Goal: Task Accomplishment & Management: Complete application form

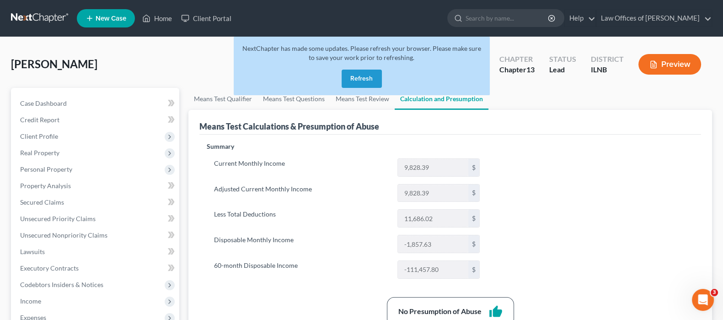
click at [371, 74] on button "Refresh" at bounding box center [362, 79] width 40 height 18
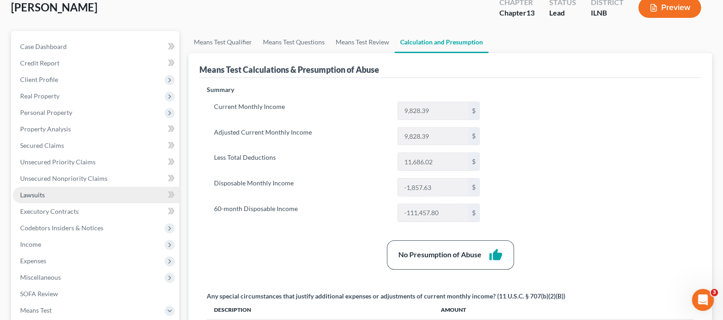
scroll to position [114, 0]
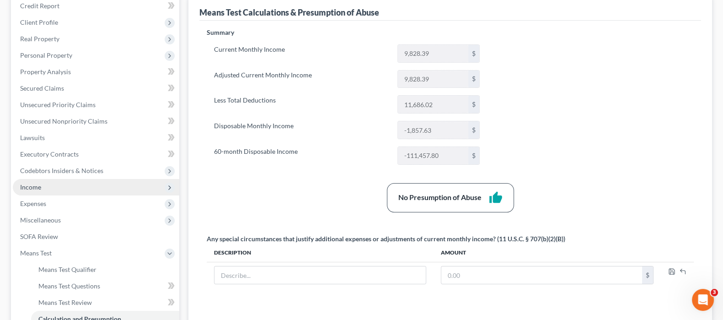
click at [58, 183] on span "Income" at bounding box center [96, 187] width 167 height 16
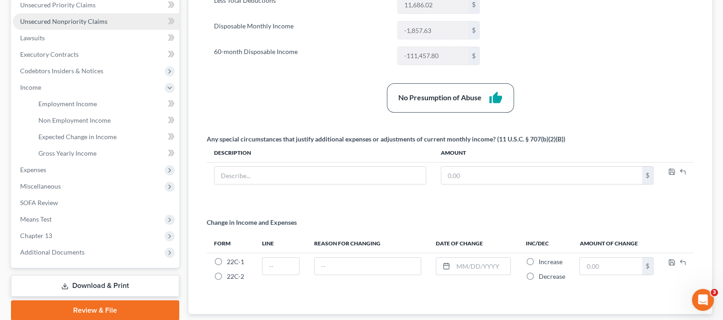
scroll to position [172, 0]
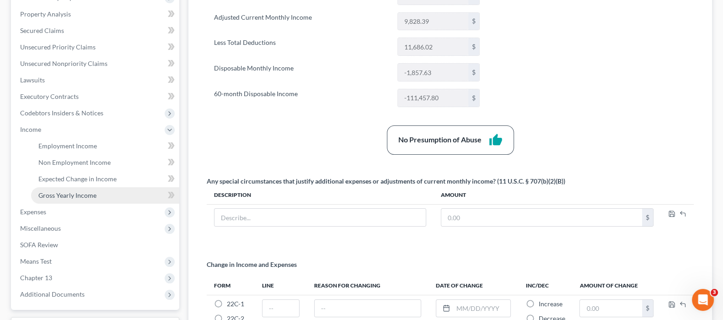
click at [87, 195] on span "Gross Yearly Income" at bounding box center [67, 195] width 58 height 8
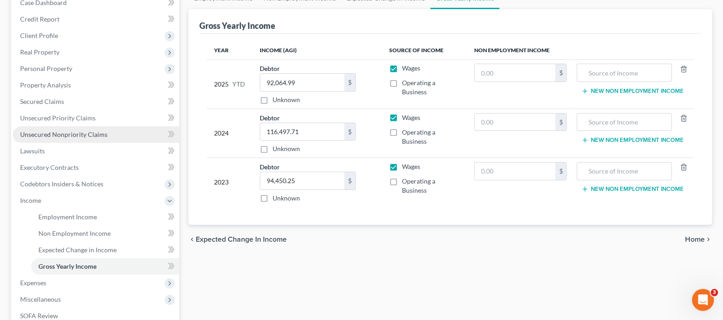
scroll to position [114, 0]
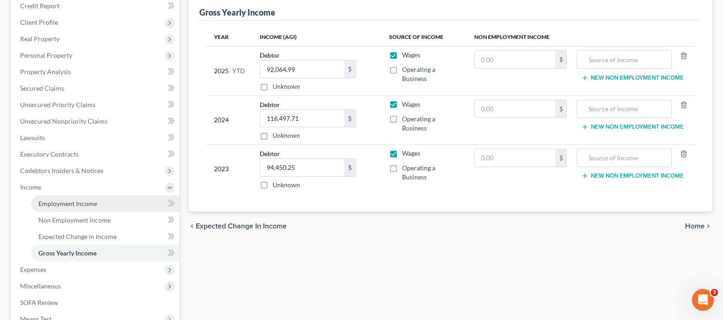
click at [79, 200] on span "Employment Income" at bounding box center [67, 203] width 59 height 8
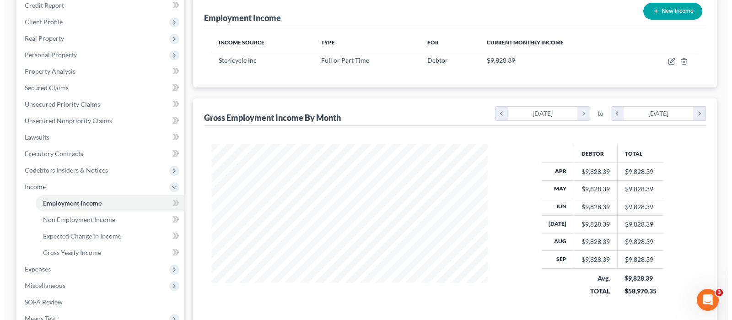
scroll to position [114, 0]
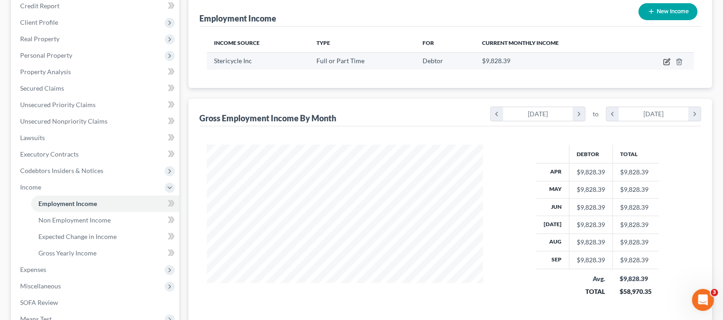
click at [668, 63] on icon "button" at bounding box center [666, 61] width 5 height 5
select select "0"
select select "14"
select select "2"
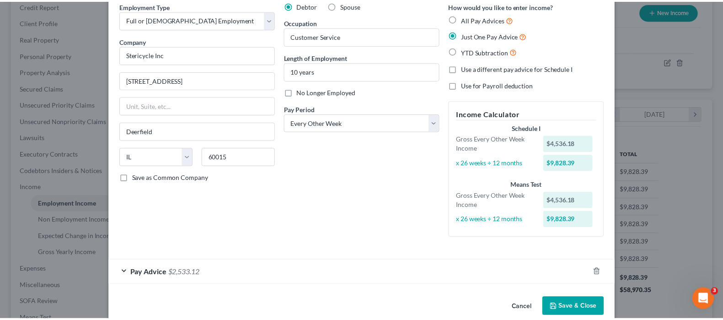
scroll to position [56, 0]
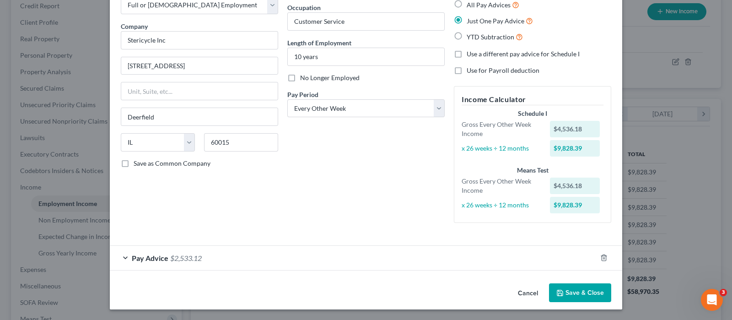
click at [519, 292] on button "Cancel" at bounding box center [528, 293] width 35 height 18
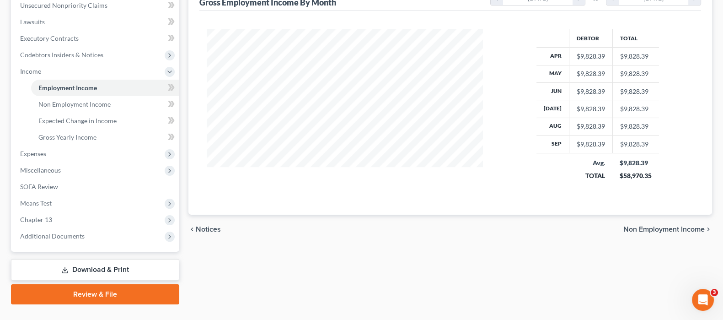
scroll to position [248, 0]
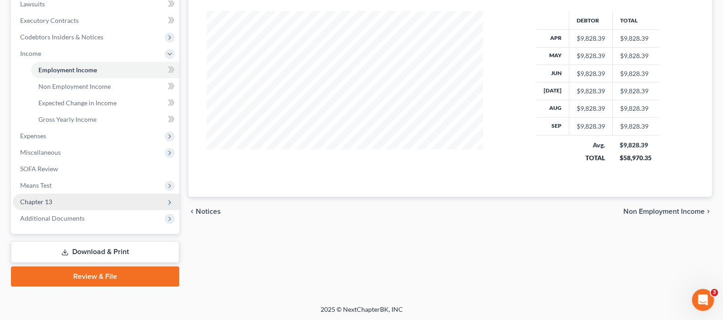
click at [51, 200] on span "Chapter 13" at bounding box center [36, 202] width 32 height 8
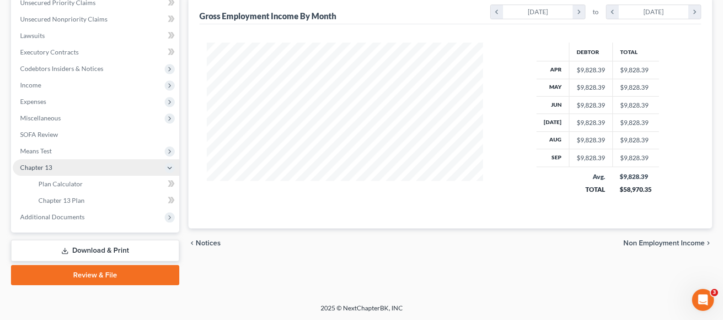
scroll to position [215, 0]
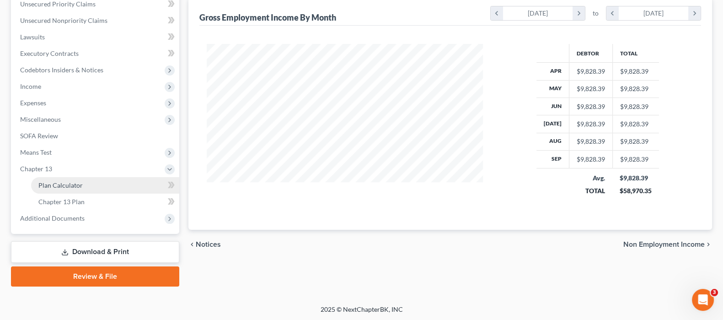
click at [70, 184] on span "Plan Calculator" at bounding box center [60, 185] width 44 height 8
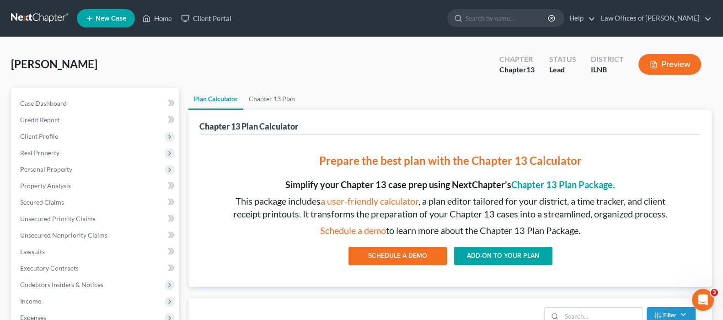
scroll to position [228, 0]
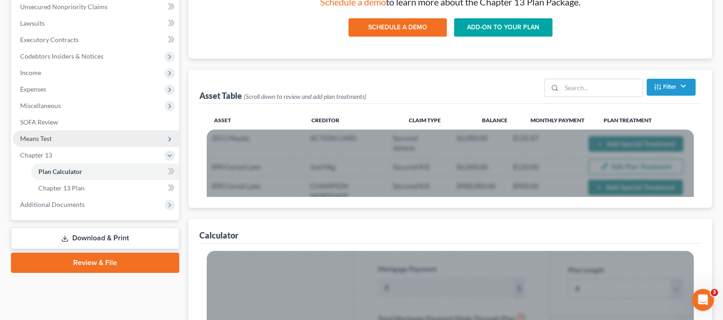
click at [62, 136] on span "Means Test" at bounding box center [96, 138] width 167 height 16
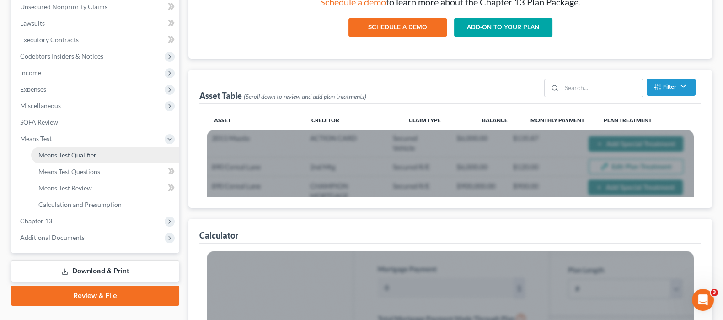
click at [125, 151] on link "Means Test Qualifier" at bounding box center [105, 155] width 148 height 16
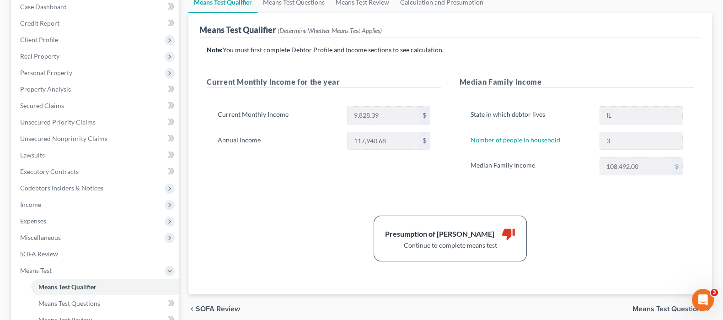
scroll to position [114, 0]
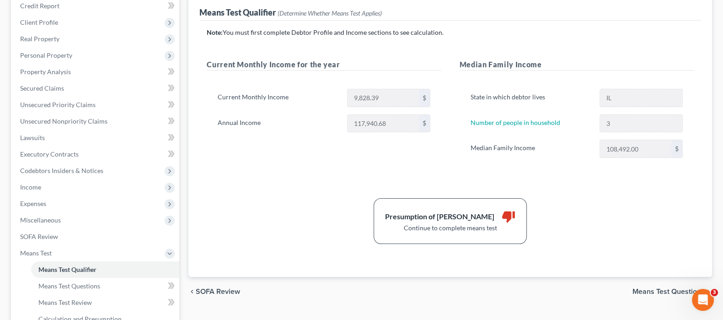
drag, startPoint x: 657, startPoint y: 288, endPoint x: 615, endPoint y: 263, distance: 49.0
click at [657, 288] on span "Means Test Questions" at bounding box center [669, 291] width 72 height 7
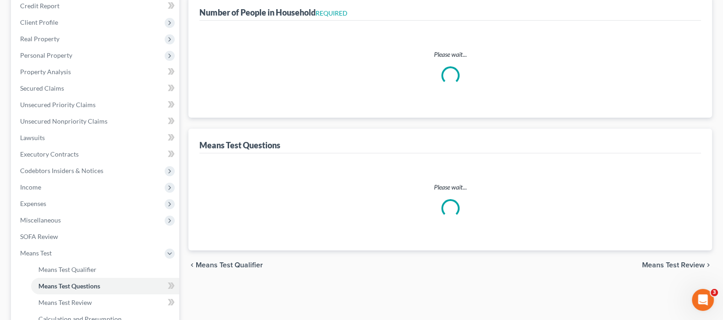
scroll to position [113, 0]
select select "0"
select select "60"
select select "3"
select select "0"
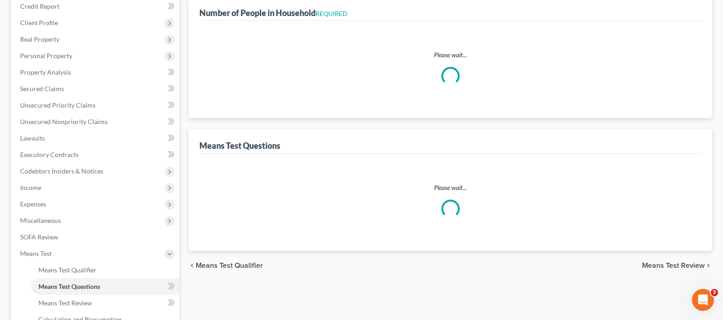
select select "1"
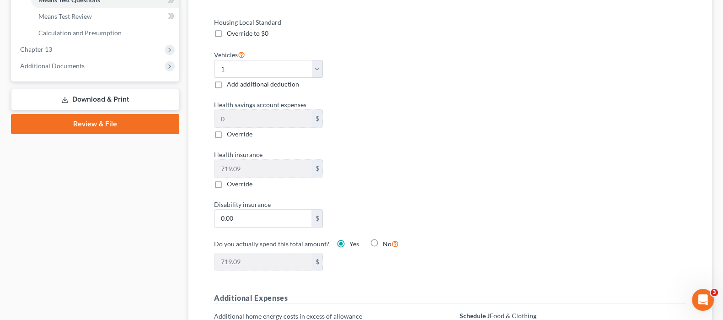
scroll to position [172, 0]
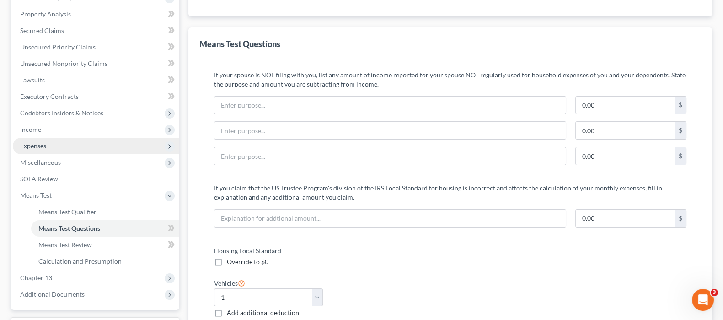
click at [53, 150] on span "Expenses" at bounding box center [96, 146] width 167 height 16
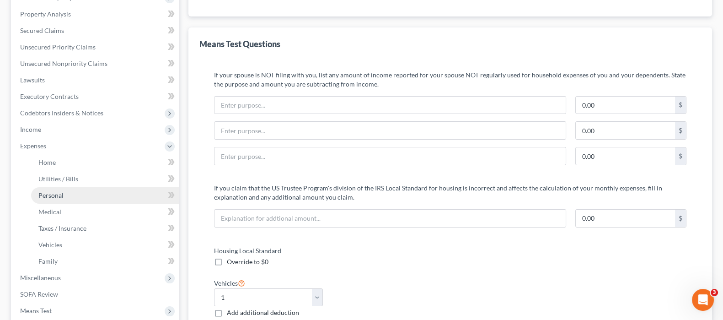
click at [92, 194] on link "Personal" at bounding box center [105, 195] width 148 height 16
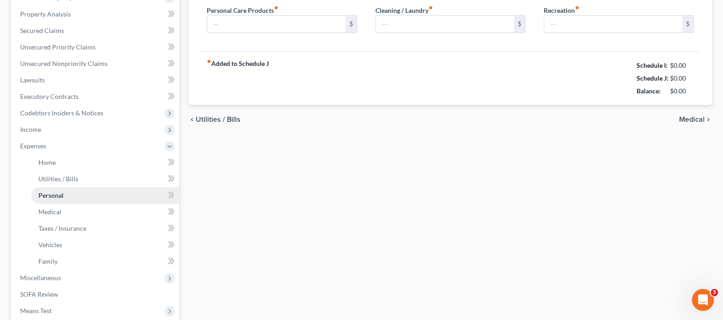
type input "500.00"
type input "50.00"
type input "20.00"
type input "100.00"
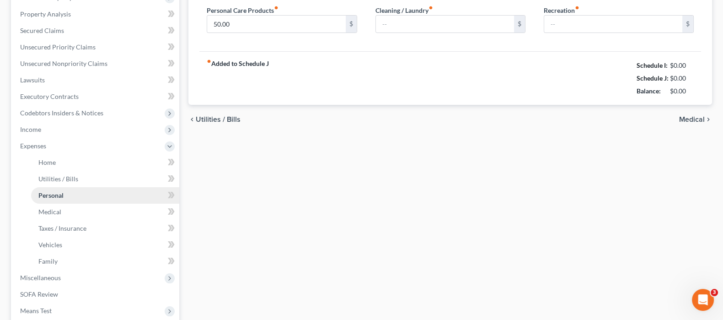
type input "0.00"
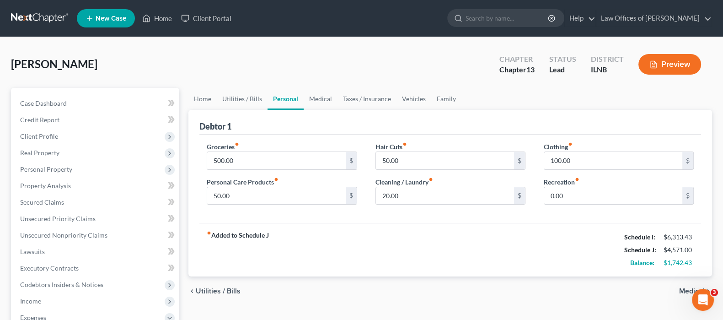
click at [681, 288] on span "Medical" at bounding box center [692, 290] width 26 height 7
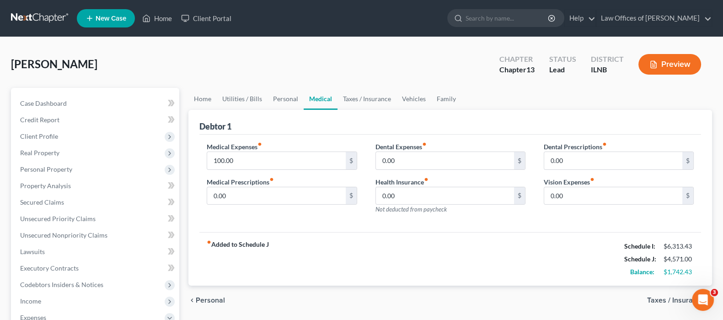
click at [208, 297] on span "Personal" at bounding box center [210, 299] width 29 height 7
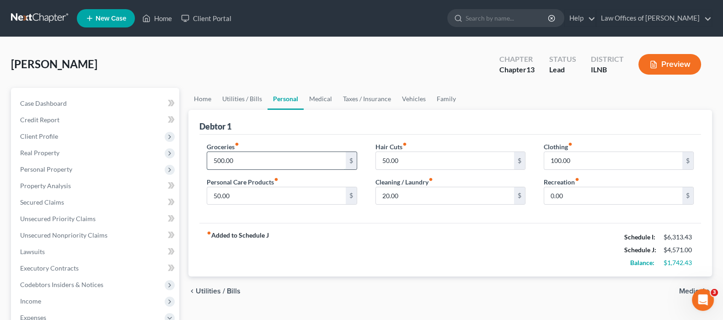
click at [217, 159] on input "500.00" at bounding box center [276, 160] width 138 height 17
type input "650.00"
click at [689, 289] on span "Medical" at bounding box center [692, 290] width 26 height 7
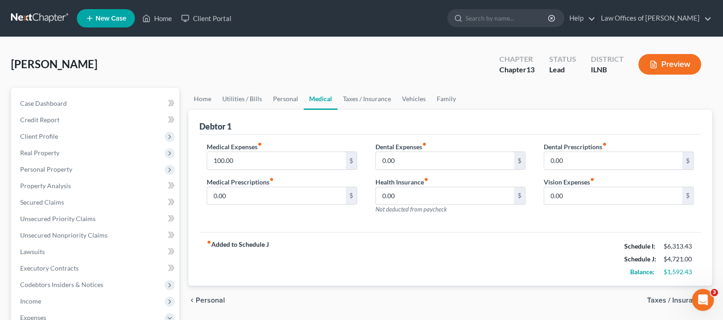
click at [220, 298] on span "Personal" at bounding box center [210, 299] width 29 height 7
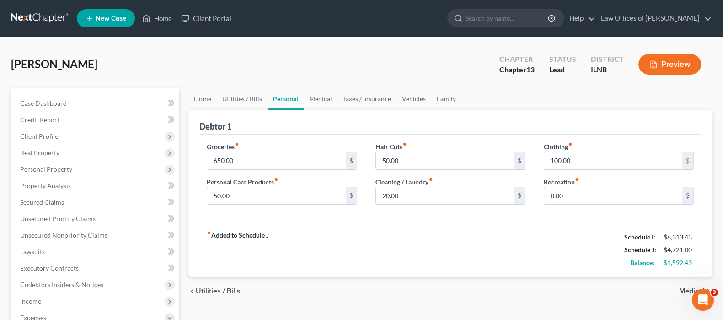
click at [220, 298] on div "chevron_left Utilities / Bills Medical chevron_right" at bounding box center [451, 290] width 524 height 29
click at [221, 288] on span "Utilities / Bills" at bounding box center [218, 290] width 45 height 7
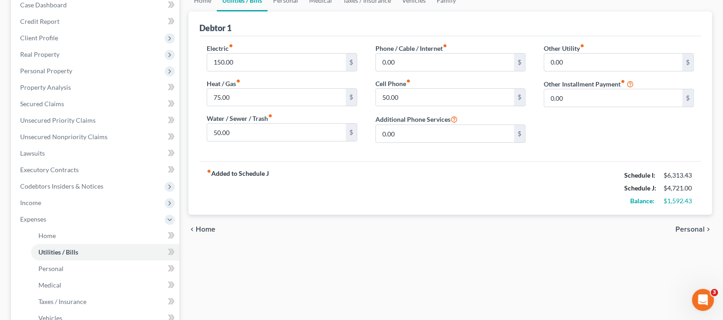
scroll to position [114, 0]
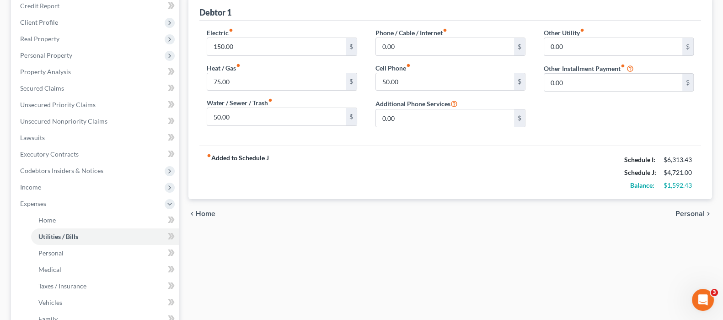
click at [197, 210] on span "Home" at bounding box center [206, 213] width 20 height 7
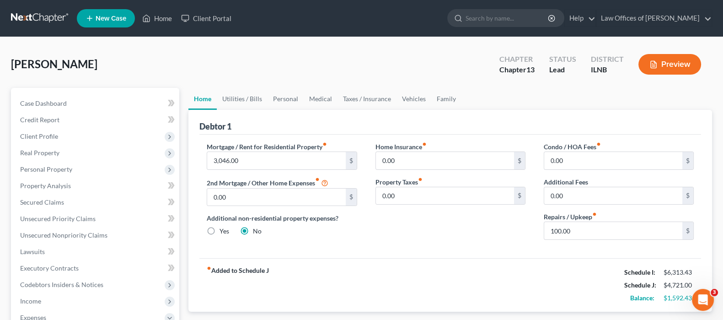
scroll to position [57, 0]
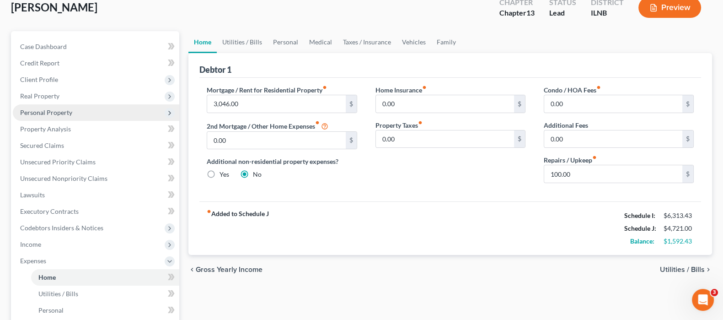
click at [72, 113] on span "Personal Property" at bounding box center [96, 112] width 167 height 16
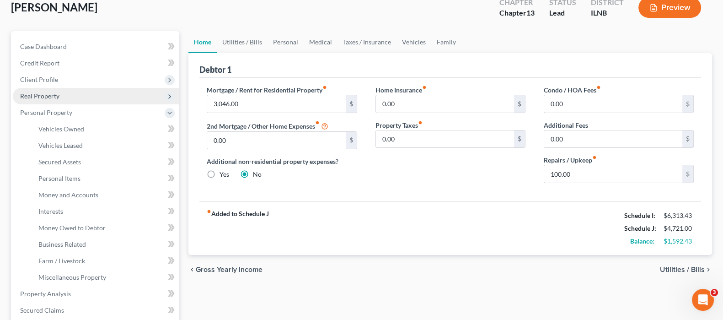
click at [66, 93] on span "Real Property" at bounding box center [96, 96] width 167 height 16
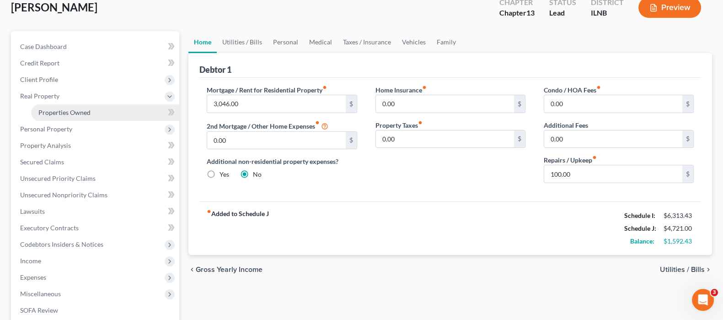
click at [86, 109] on span "Properties Owned" at bounding box center [64, 112] width 52 height 8
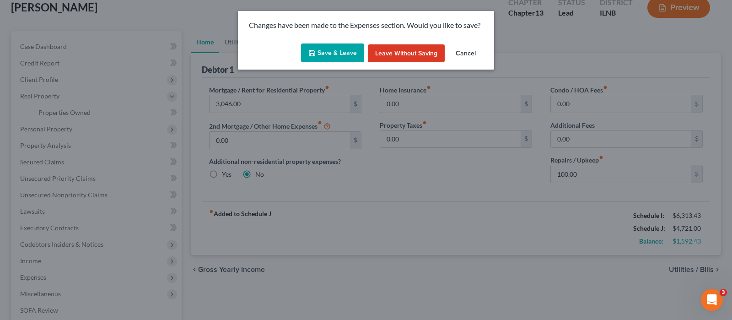
click at [339, 52] on button "Save & Leave" at bounding box center [332, 52] width 63 height 19
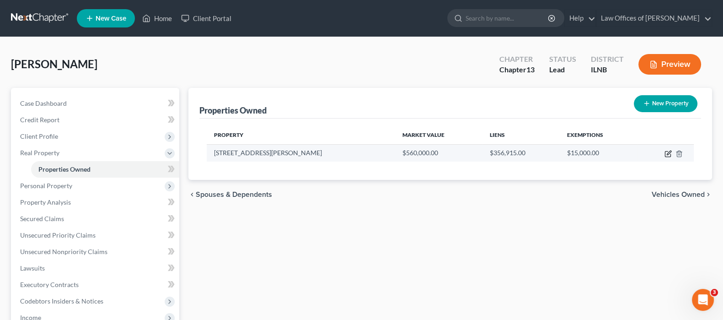
click at [667, 154] on icon "button" at bounding box center [668, 153] width 7 height 7
select select "14"
select select "0"
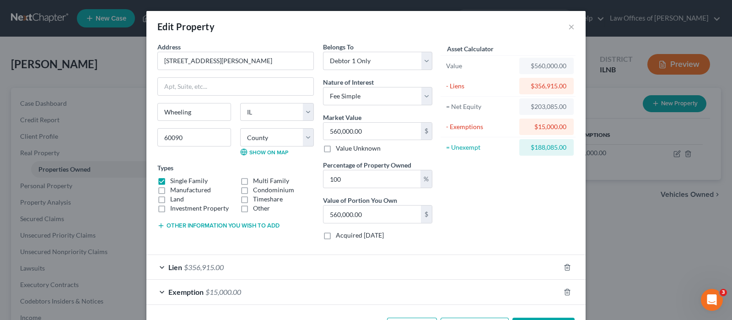
click at [570, 27] on div "Edit Property ×" at bounding box center [365, 26] width 439 height 31
click at [568, 28] on button "×" at bounding box center [571, 26] width 6 height 11
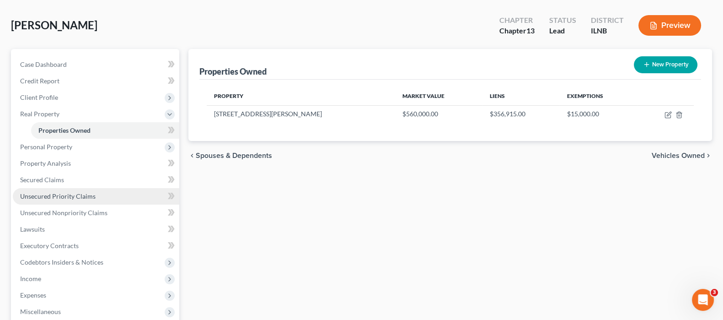
scroll to position [57, 0]
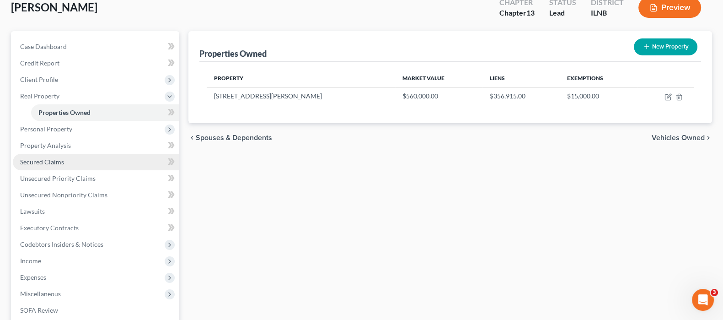
click at [74, 162] on link "Secured Claims" at bounding box center [96, 162] width 167 height 16
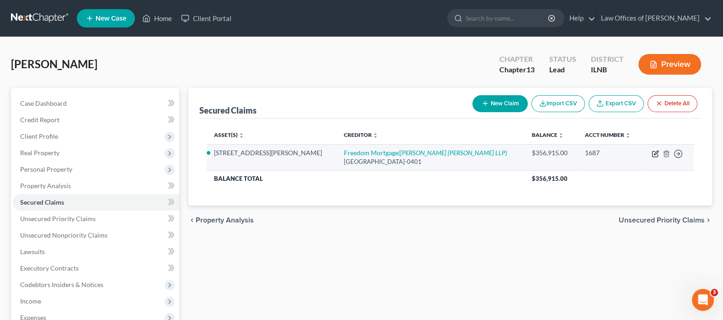
click at [654, 155] on icon "button" at bounding box center [655, 153] width 7 height 7
select select "15"
select select "2"
select select "0"
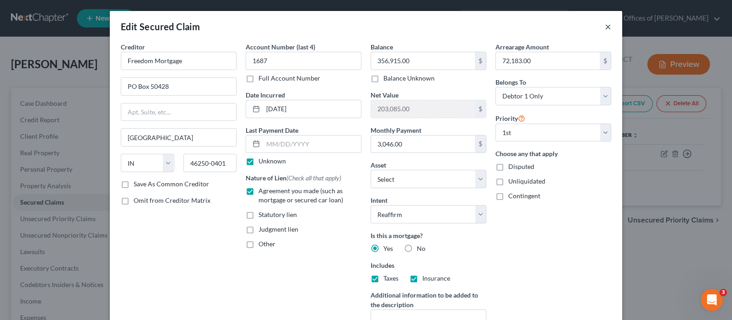
click at [605, 28] on button "×" at bounding box center [608, 26] width 6 height 11
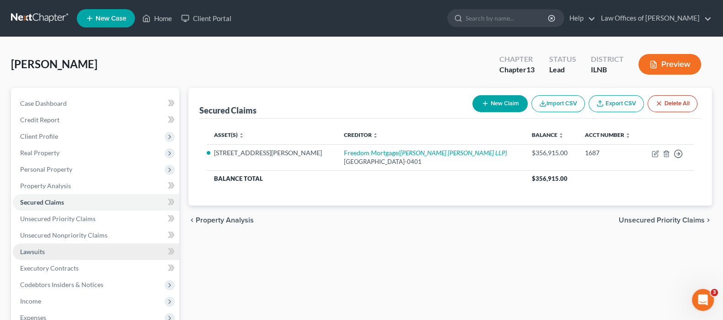
scroll to position [114, 0]
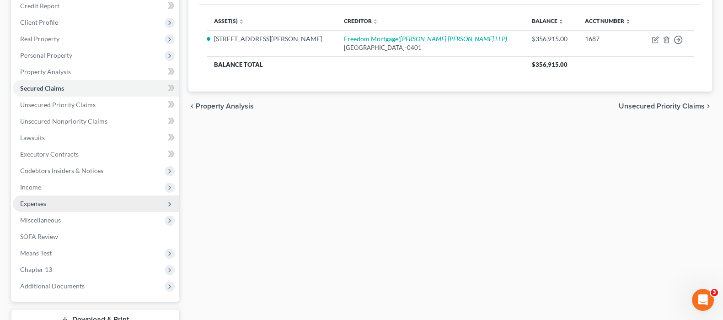
click at [43, 199] on span "Expenses" at bounding box center [33, 203] width 26 height 8
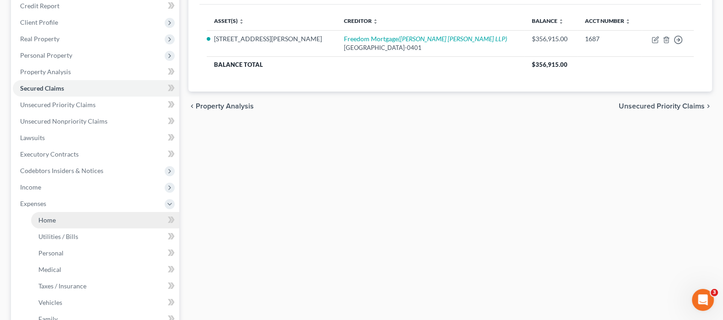
click at [71, 214] on link "Home" at bounding box center [105, 220] width 148 height 16
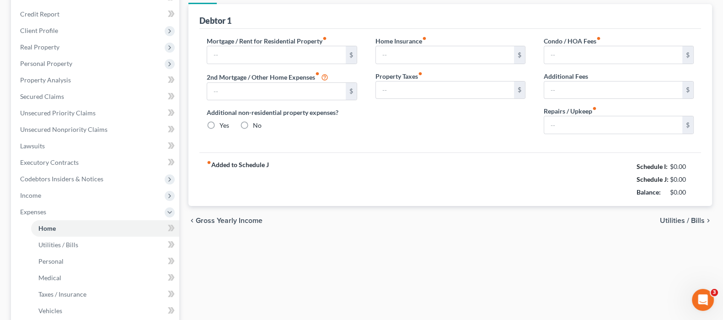
type input "3,046.00"
type input "0.00"
radio input "true"
type input "0.00"
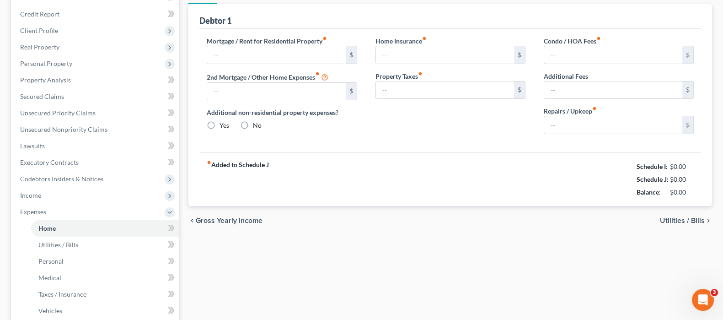
type input "0.00"
type input "100.00"
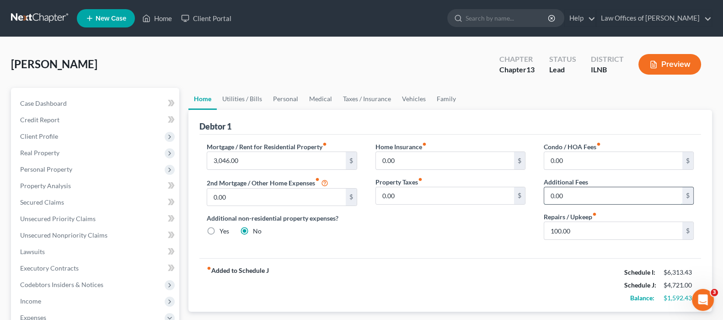
click at [571, 192] on input "0.00" at bounding box center [613, 195] width 138 height 17
type input "1,203.05"
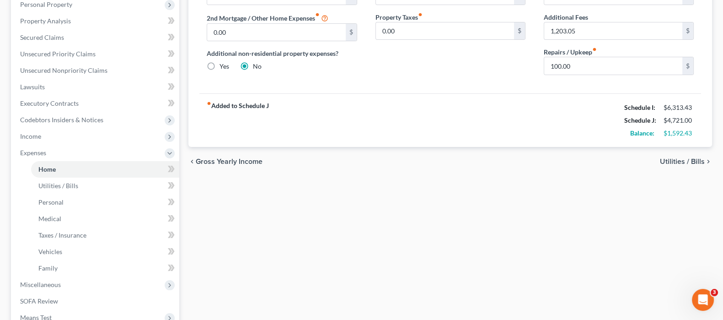
click at [690, 158] on span "Utilities / Bills" at bounding box center [682, 161] width 45 height 7
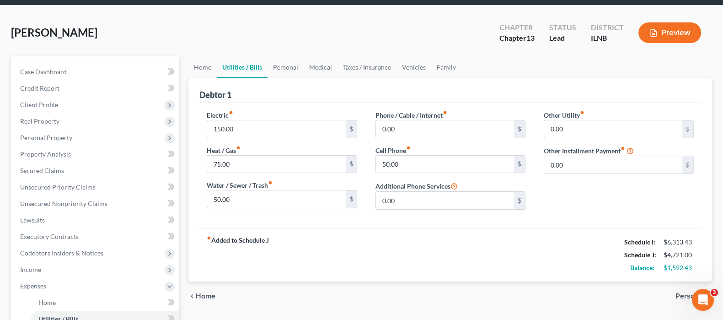
scroll to position [57, 0]
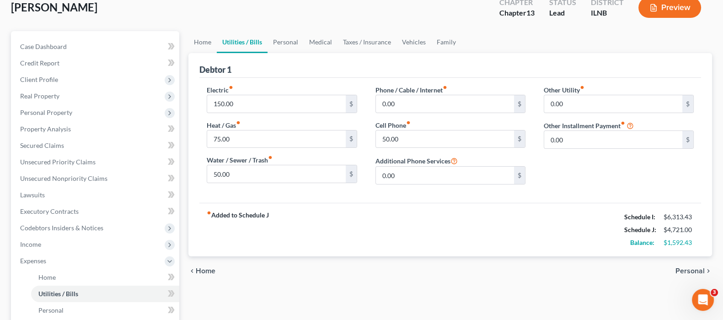
click at [690, 267] on span "Personal" at bounding box center [690, 270] width 29 height 7
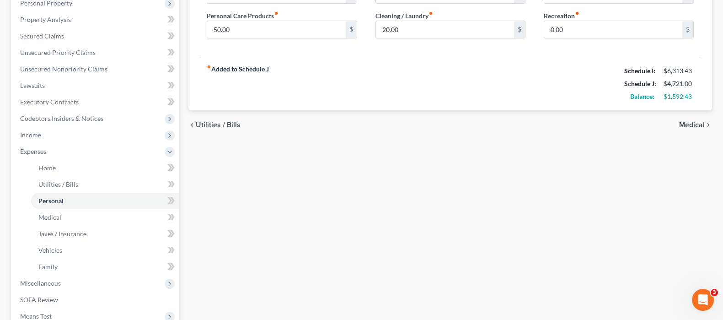
scroll to position [172, 0]
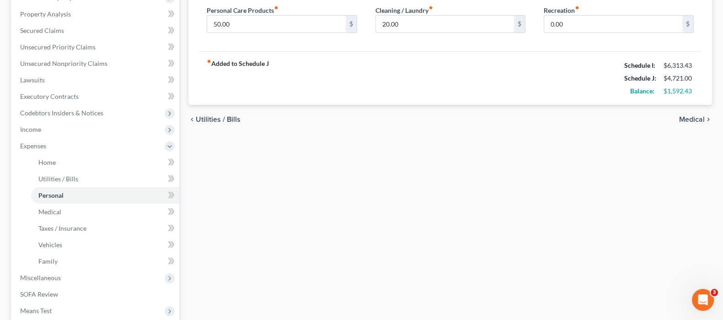
click at [694, 120] on span "Medical" at bounding box center [692, 119] width 26 height 7
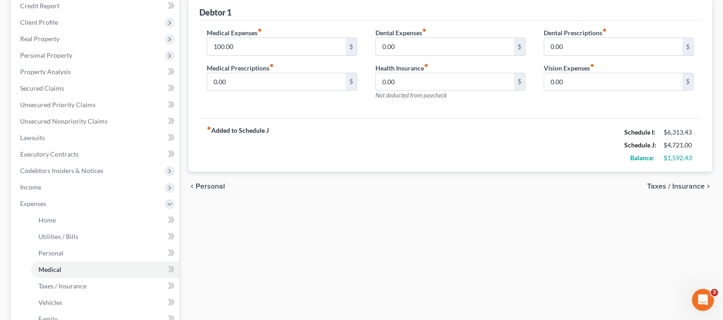
click at [662, 188] on span "Taxes / Insurance" at bounding box center [676, 186] width 58 height 7
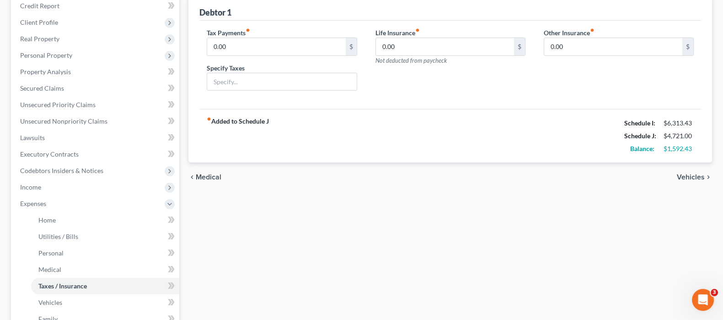
click at [700, 176] on span "Vehicles" at bounding box center [691, 176] width 28 height 7
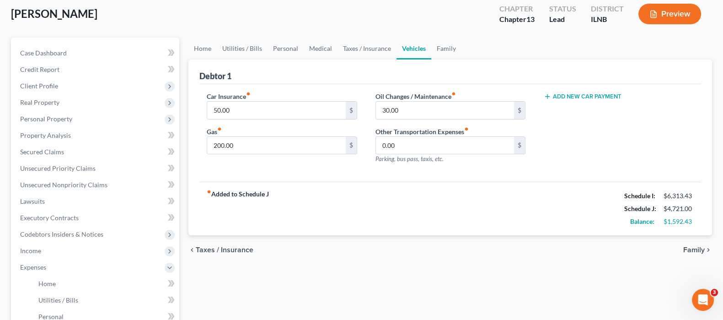
scroll to position [114, 0]
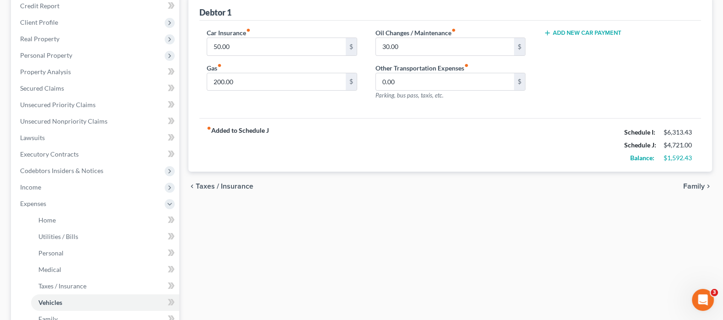
click at [685, 184] on span "Family" at bounding box center [695, 186] width 22 height 7
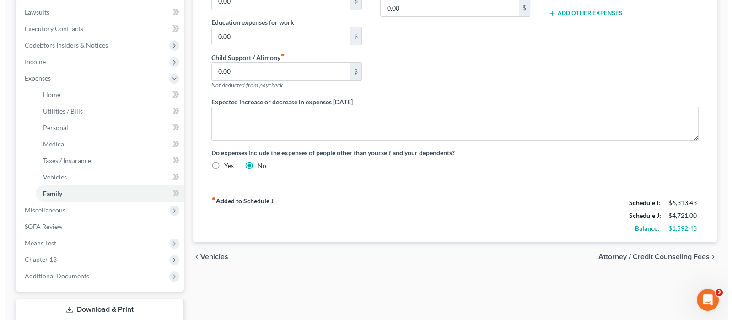
scroll to position [297, 0]
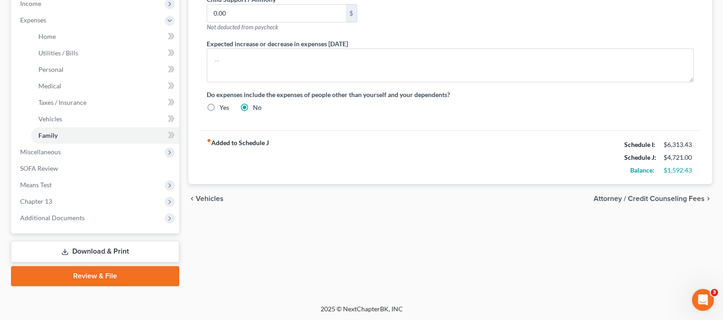
click at [624, 195] on span "Attorney / Credit Counseling Fees" at bounding box center [649, 198] width 111 height 7
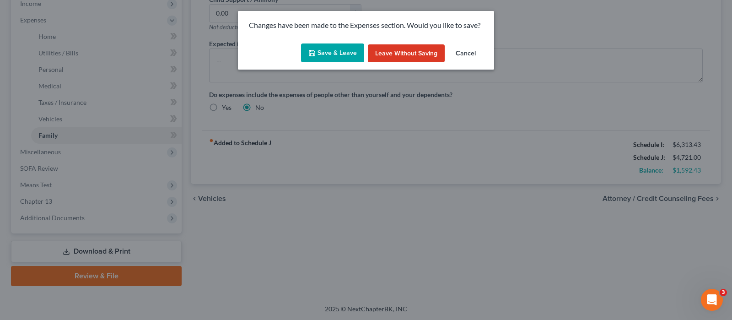
click at [336, 56] on button "Save & Leave" at bounding box center [332, 52] width 63 height 19
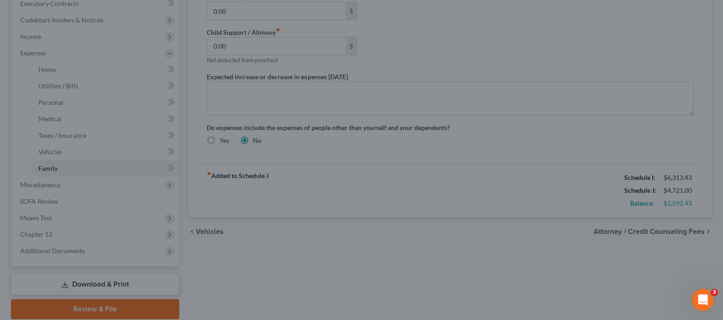
select select "0"
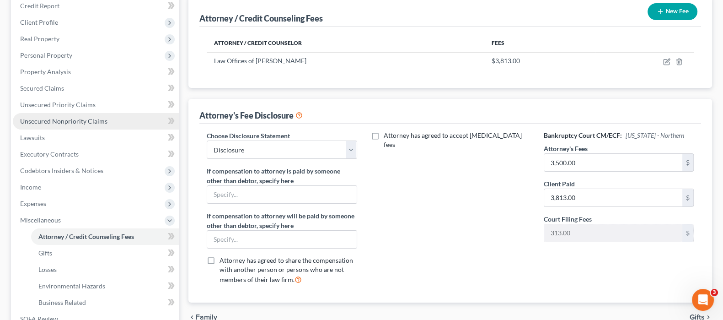
scroll to position [114, 0]
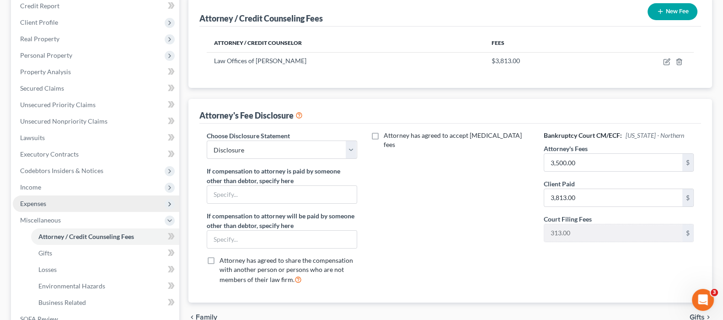
click at [53, 205] on span "Expenses" at bounding box center [96, 203] width 167 height 16
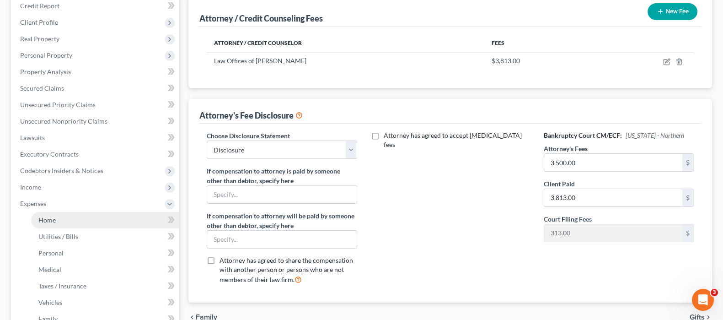
click at [73, 223] on link "Home" at bounding box center [105, 220] width 148 height 16
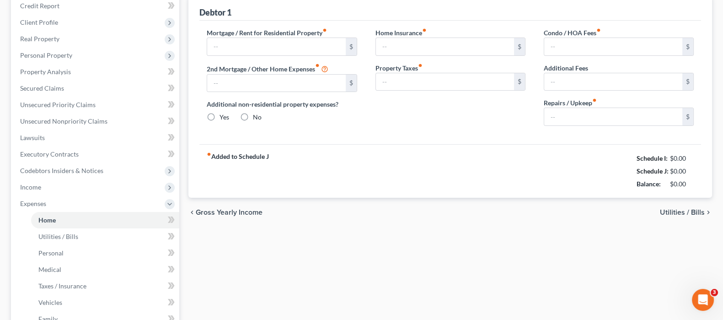
scroll to position [19, 0]
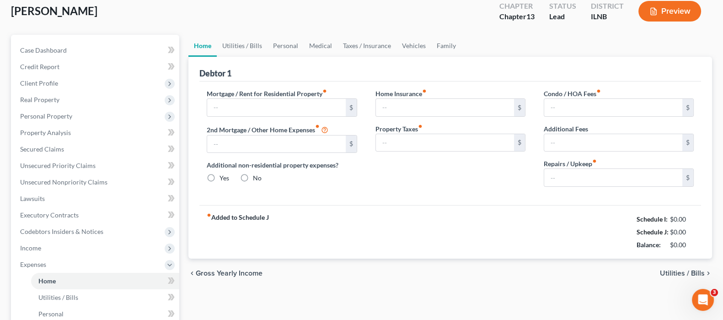
type input "3,046.00"
type input "0.00"
radio input "true"
type input "0.00"
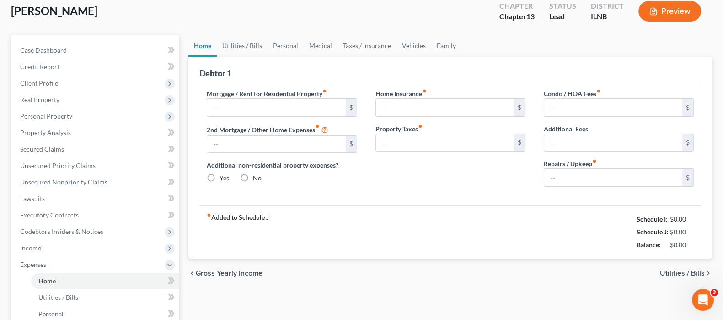
type input "0.00"
type input "1,203.05"
type input "100.00"
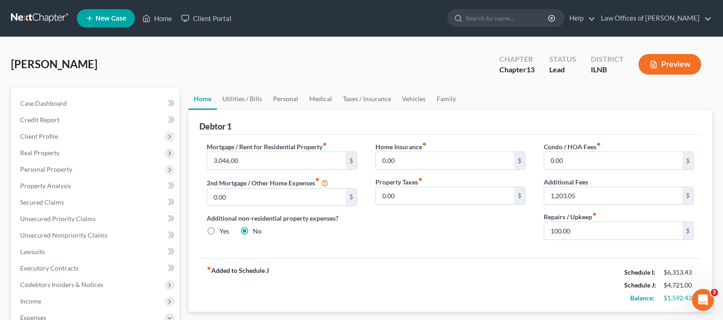
scroll to position [57, 0]
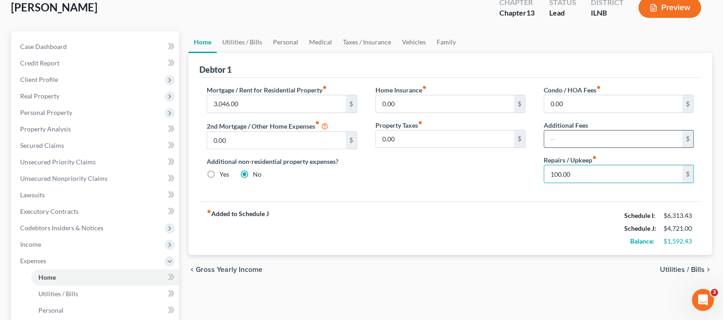
click at [554, 138] on input "text" at bounding box center [613, 138] width 138 height 17
type input "0"
click at [679, 266] on span "Utilities / Bills" at bounding box center [682, 269] width 45 height 7
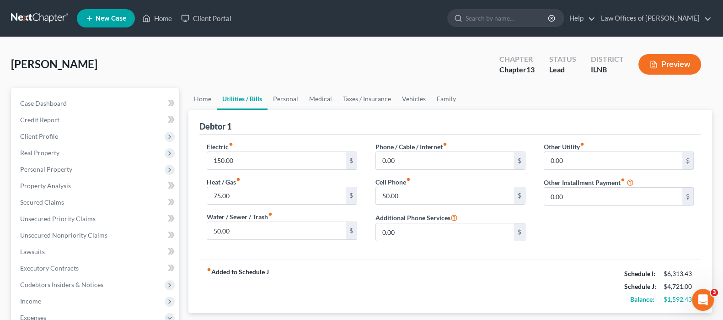
scroll to position [57, 0]
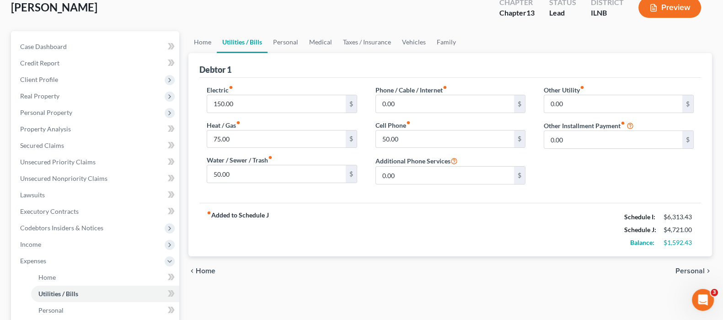
click at [200, 268] on span "Home" at bounding box center [206, 270] width 20 height 7
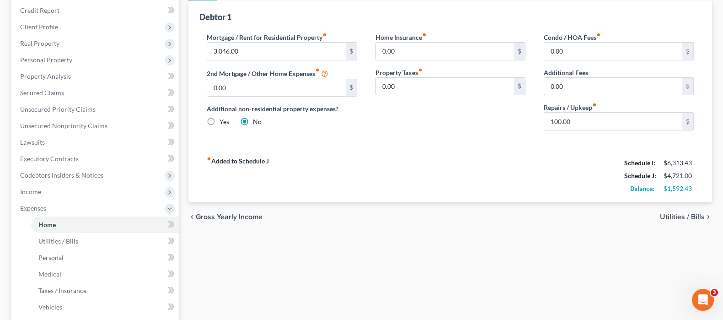
scroll to position [114, 0]
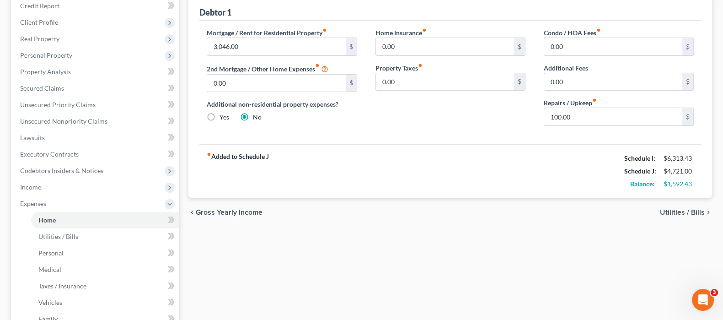
click at [670, 211] on span "Utilities / Bills" at bounding box center [682, 212] width 45 height 7
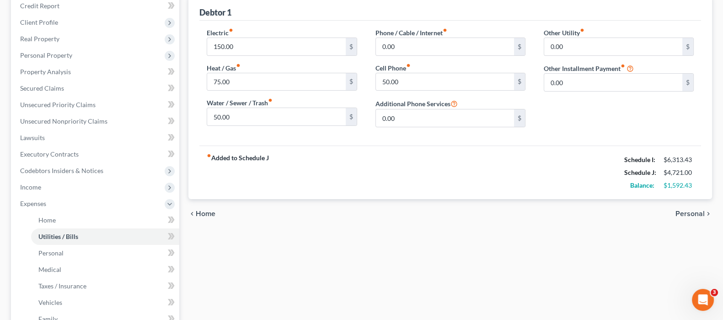
scroll to position [109, 0]
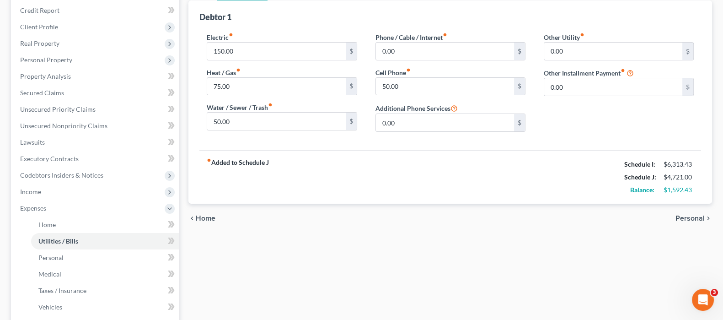
click at [670, 211] on ui-view "Home Utilities / Bills Personal Medical Taxes / Insurance Vehicles Family Debto…" at bounding box center [451, 105] width 524 height 254
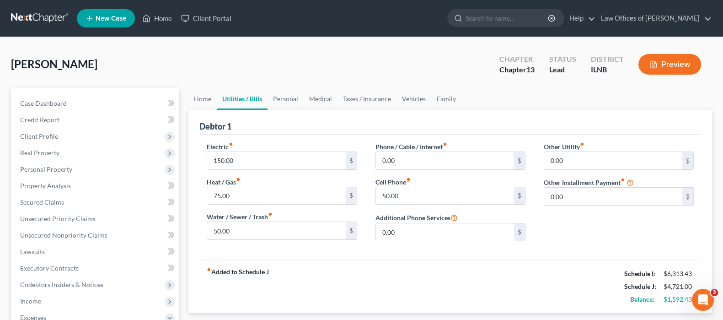
scroll to position [114, 0]
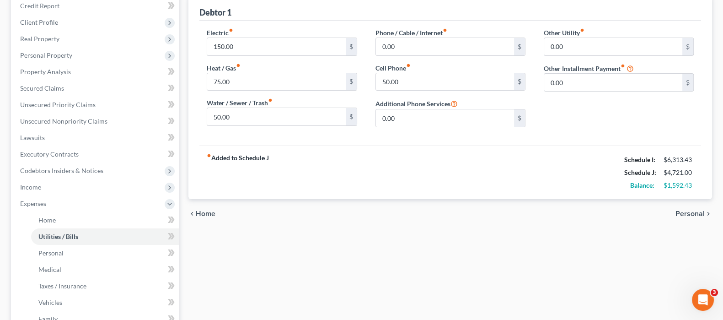
click at [204, 214] on span "Home" at bounding box center [206, 213] width 20 height 7
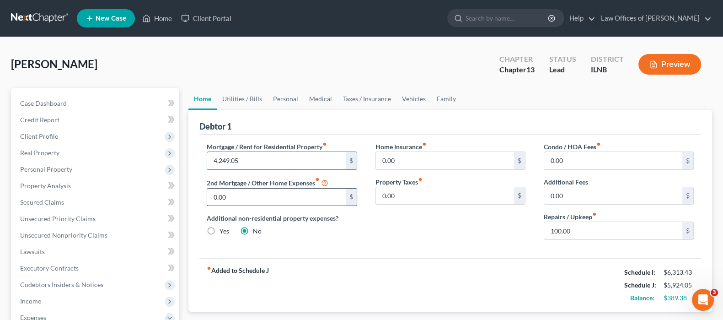
type input "4,249.05"
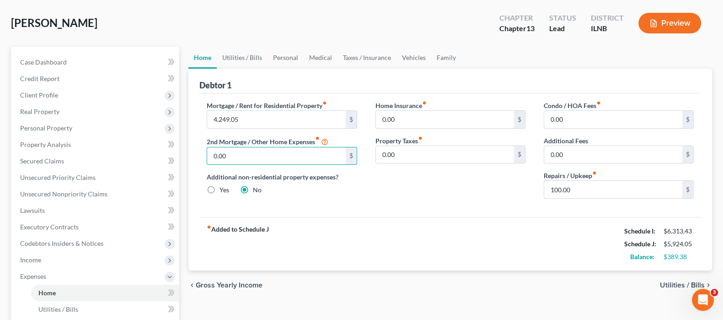
scroll to position [114, 0]
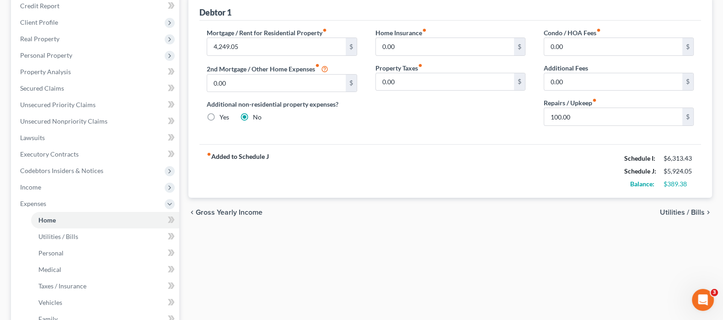
click at [665, 209] on span "Utilities / Bills" at bounding box center [682, 212] width 45 height 7
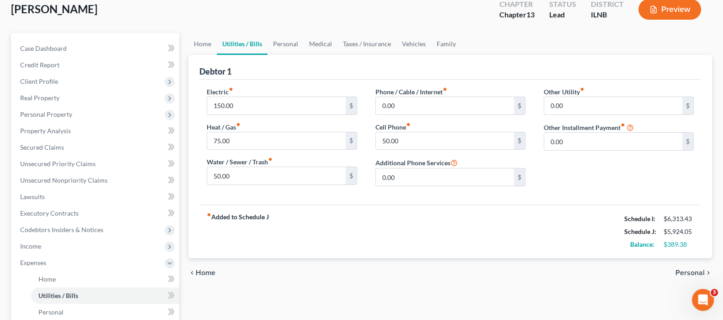
scroll to position [172, 0]
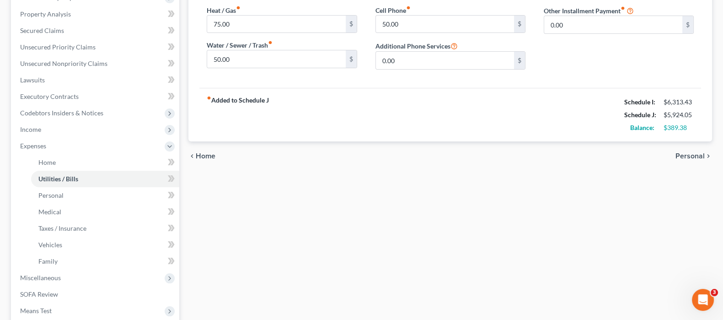
click at [683, 157] on span "Personal" at bounding box center [690, 155] width 29 height 7
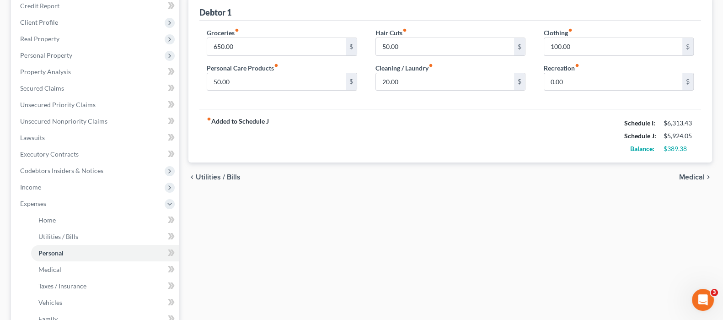
click at [691, 175] on span "Medical" at bounding box center [692, 176] width 26 height 7
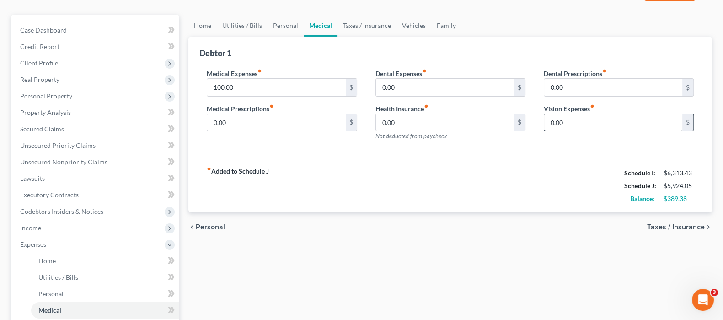
scroll to position [114, 0]
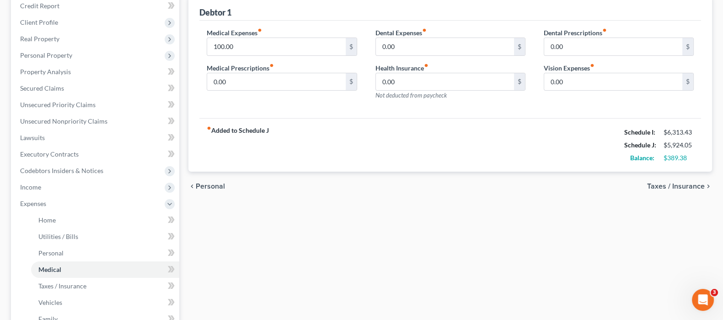
click at [680, 183] on span "Taxes / Insurance" at bounding box center [676, 186] width 58 height 7
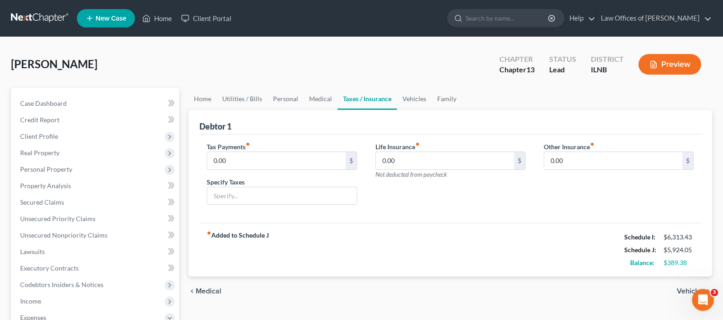
scroll to position [57, 0]
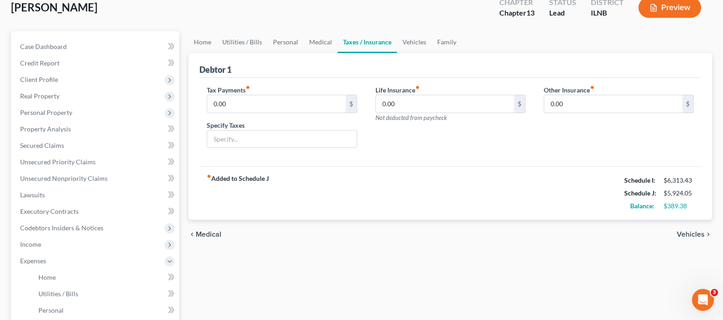
drag, startPoint x: 689, startPoint y: 233, endPoint x: 684, endPoint y: 235, distance: 5.1
click at [689, 232] on span "Vehicles" at bounding box center [691, 234] width 28 height 7
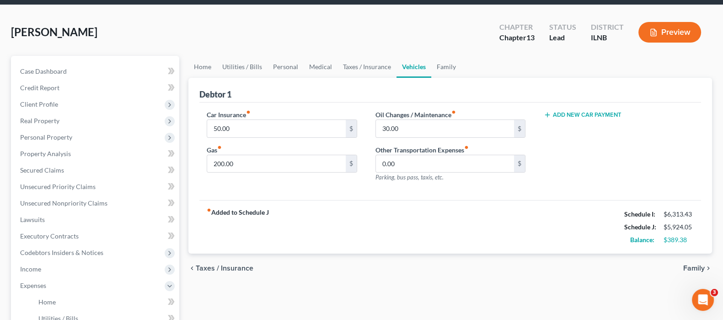
scroll to position [57, 0]
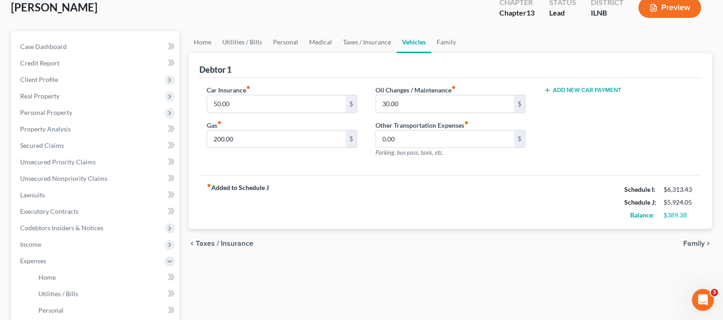
click at [696, 241] on span "Family" at bounding box center [695, 243] width 22 height 7
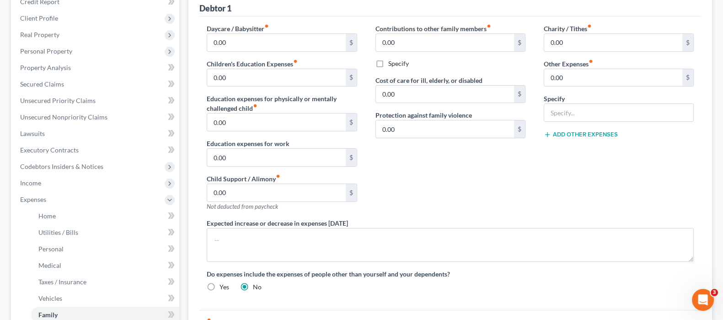
scroll to position [286, 0]
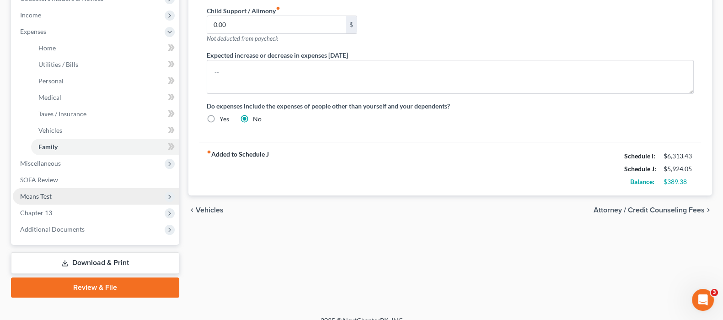
click at [56, 196] on span "Means Test" at bounding box center [96, 196] width 167 height 16
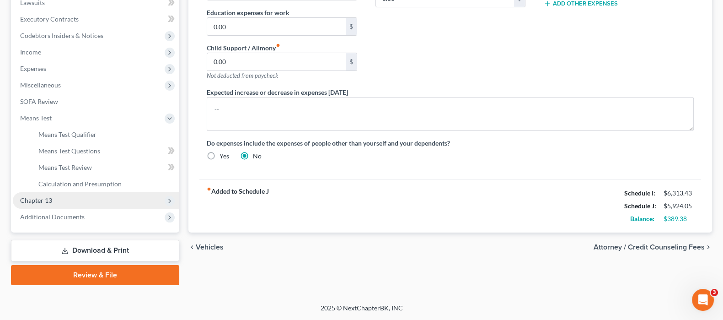
scroll to position [0, 0]
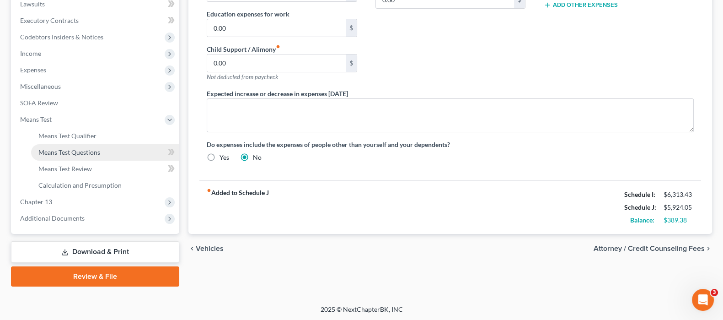
click at [78, 152] on span "Means Test Questions" at bounding box center [69, 152] width 62 height 8
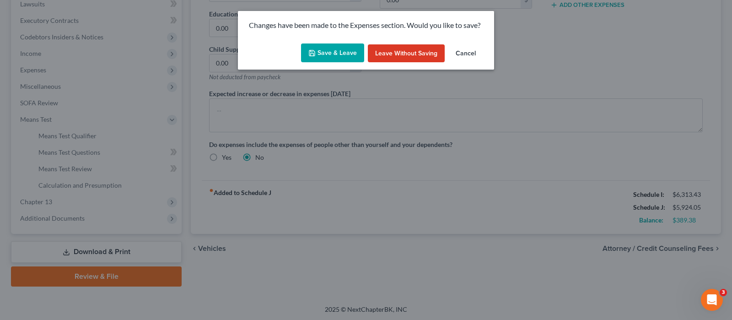
click at [341, 52] on button "Save & Leave" at bounding box center [332, 52] width 63 height 19
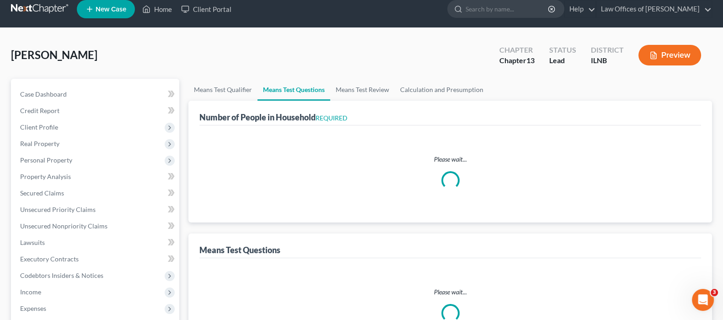
select select "0"
select select "60"
select select "1"
select select "3"
select select "0"
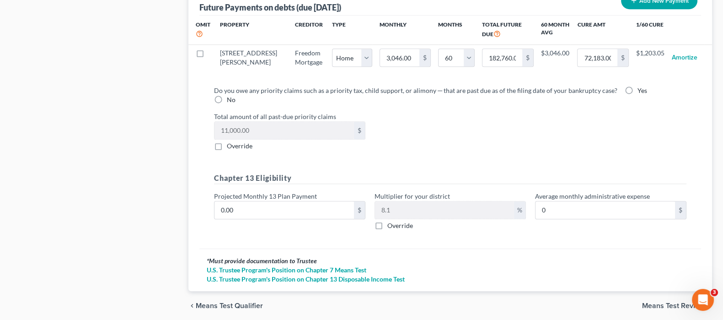
scroll to position [967, 0]
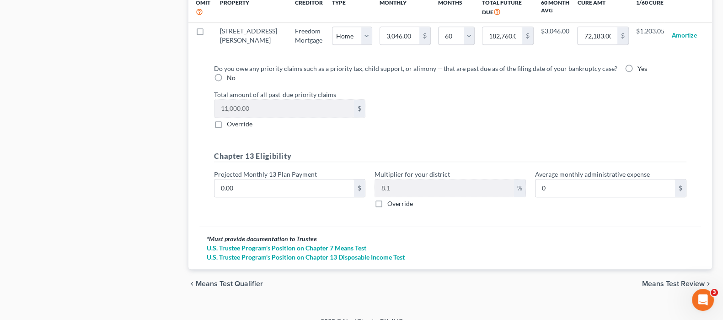
click at [663, 280] on span "Means Test Review" at bounding box center [673, 283] width 63 height 7
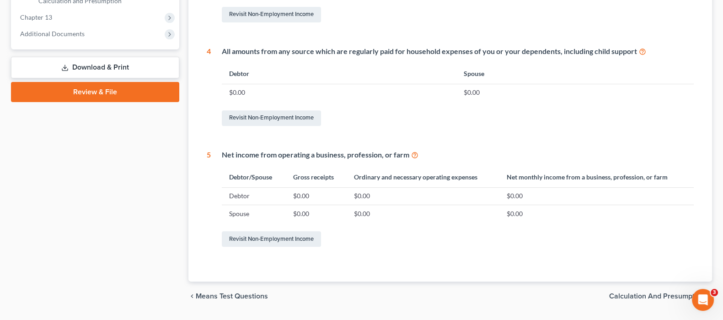
scroll to position [457, 0]
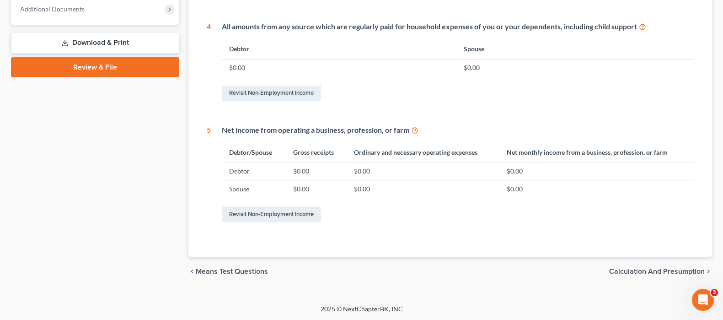
click at [617, 268] on span "Calculation and Presumption" at bounding box center [657, 271] width 96 height 7
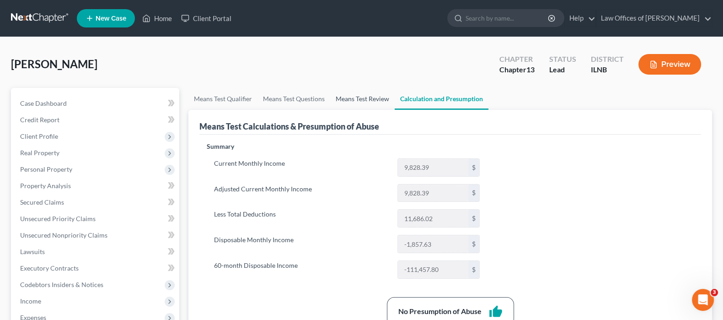
click at [377, 102] on link "Means Test Review" at bounding box center [362, 99] width 65 height 22
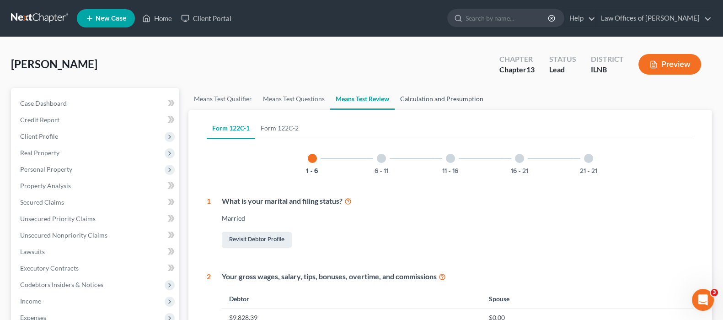
drag, startPoint x: 435, startPoint y: 100, endPoint x: 436, endPoint y: 105, distance: 5.2
click at [436, 100] on link "Calculation and Presumption" at bounding box center [442, 99] width 94 height 22
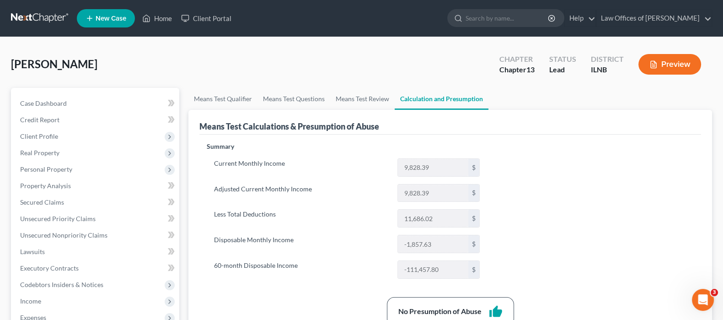
click at [673, 63] on button "Preview" at bounding box center [670, 64] width 63 height 21
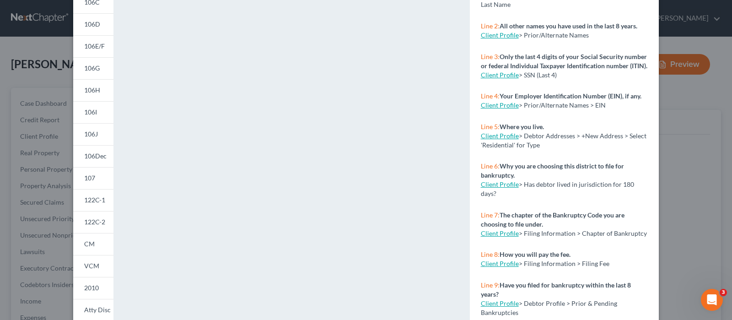
scroll to position [196, 0]
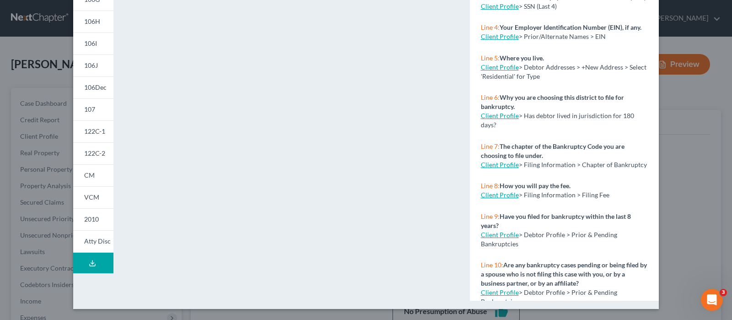
click at [89, 262] on icon at bounding box center [92, 262] width 7 height 7
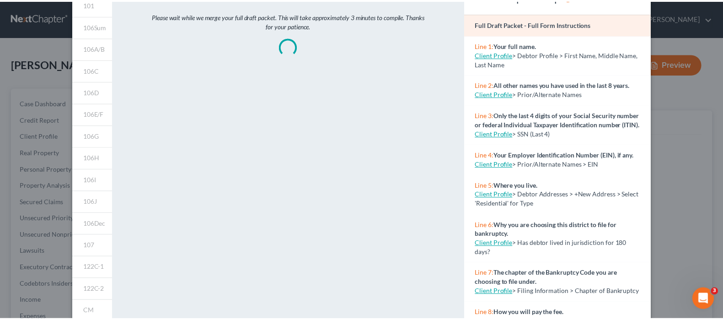
scroll to position [0, 0]
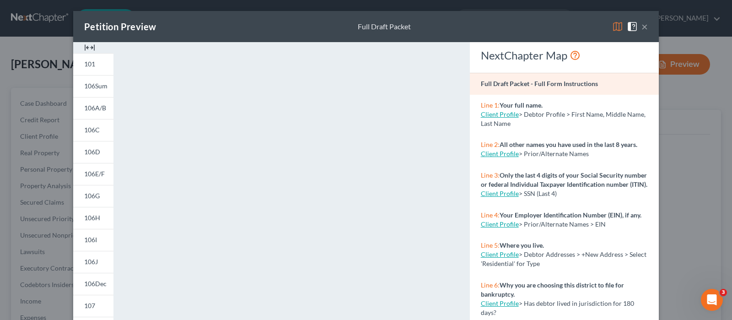
drag, startPoint x: 693, startPoint y: 126, endPoint x: 687, endPoint y: 102, distance: 25.5
click at [693, 126] on div "Petition Preview Full Draft Packet × 101 106Sum 106A/B 106C 106D 106E/F 106G 10…" at bounding box center [366, 160] width 732 height 320
